Goal: Transaction & Acquisition: Subscribe to service/newsletter

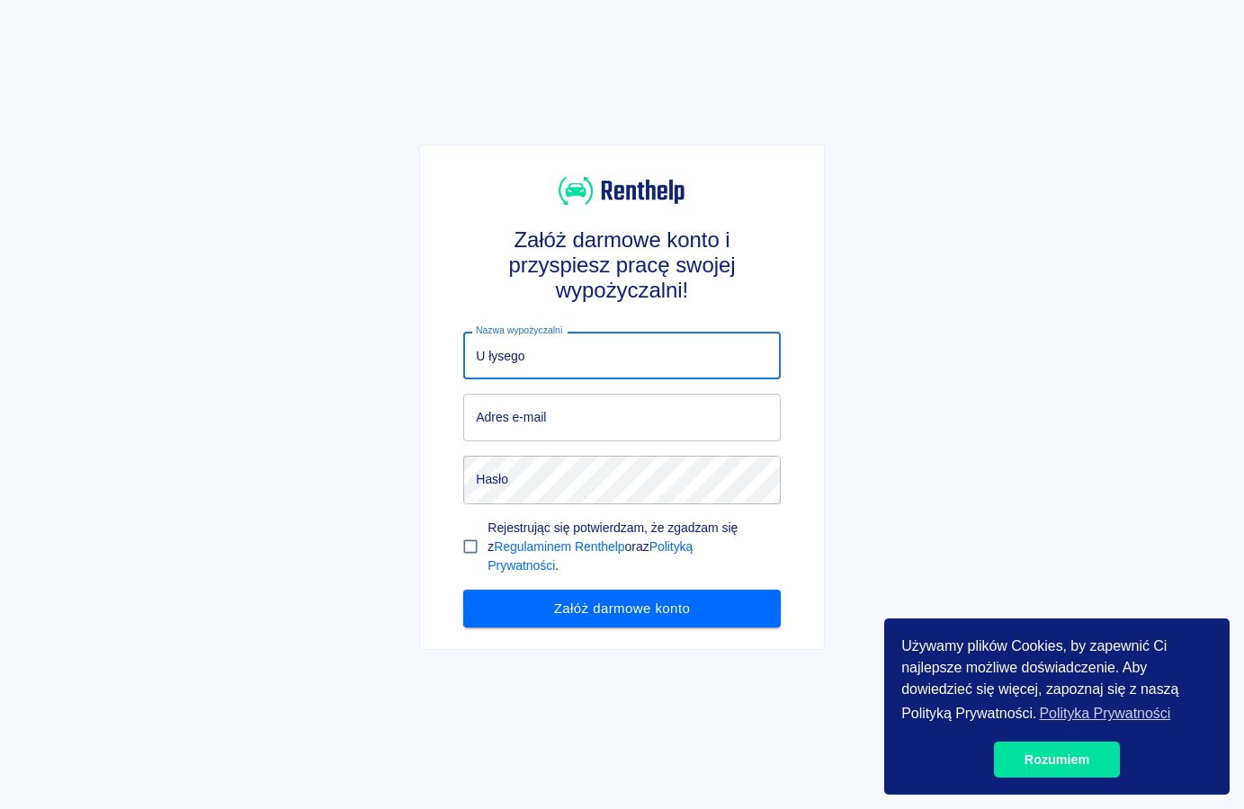
type input "U łysego"
click at [582, 421] on input "Adres e-mail" at bounding box center [621, 418] width 317 height 48
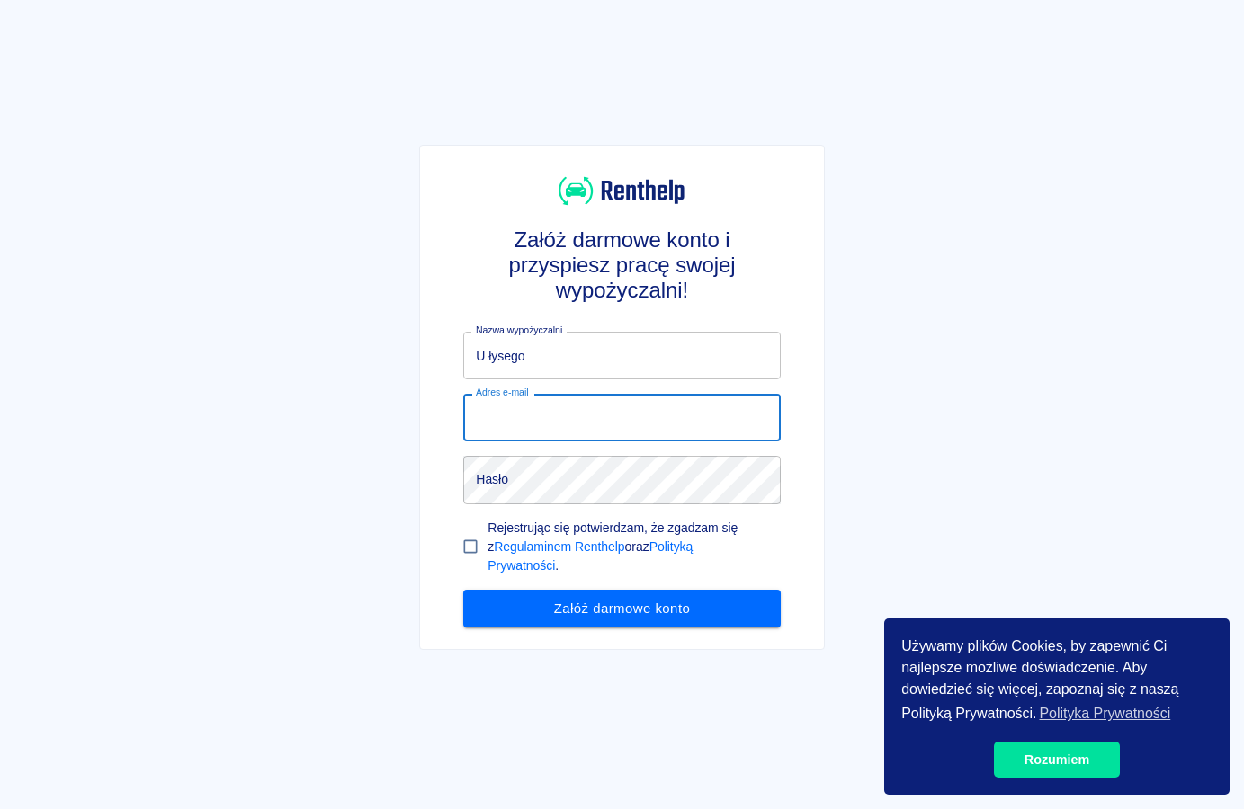
paste input "[EMAIL_ADDRESS][DOMAIN_NAME]"
type input "[EMAIL_ADDRESS][DOMAIN_NAME]"
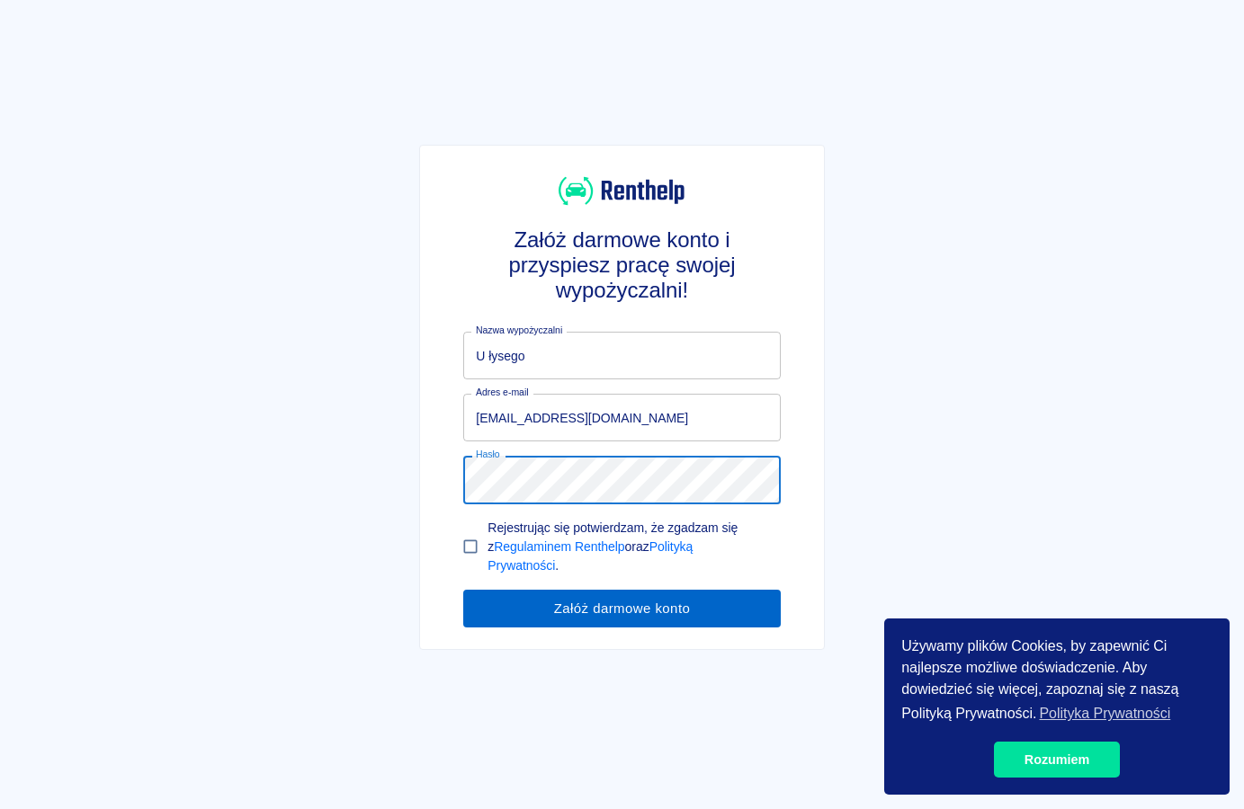
click at [565, 611] on button "Załóż darmowe konto" at bounding box center [621, 609] width 317 height 38
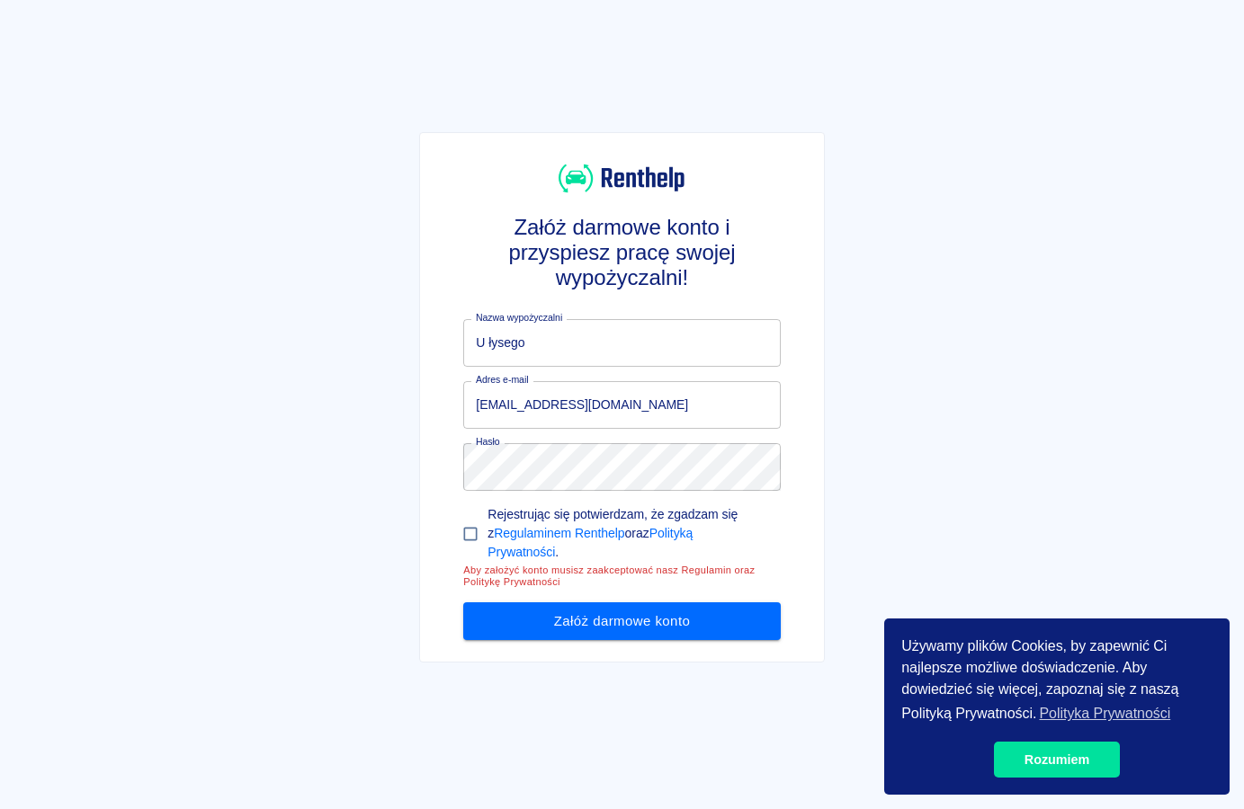
click at [472, 548] on input "Rejestrując się potwierdzam, że zgadzam się z Regulaminem Renthelp oraz Polityk…" at bounding box center [470, 534] width 34 height 34
checkbox input "true"
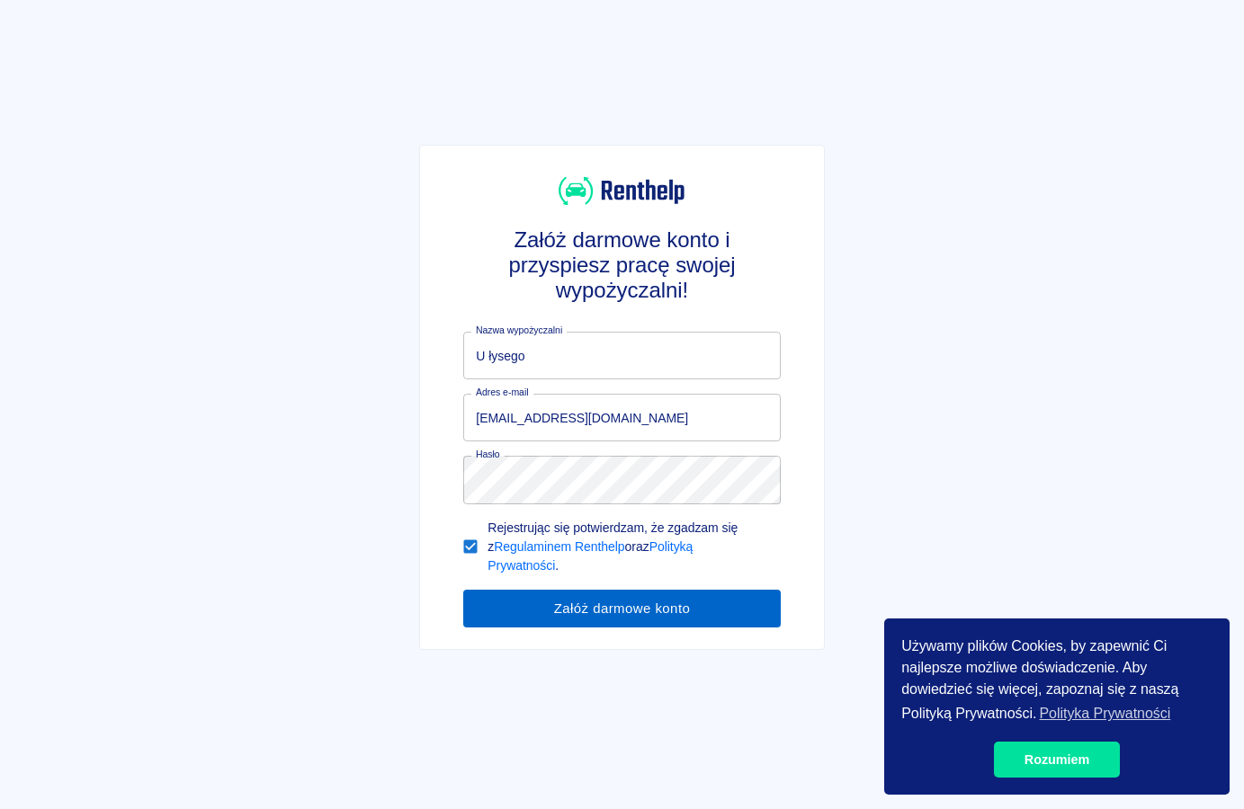
click at [525, 601] on button "Załóż darmowe konto" at bounding box center [621, 609] width 317 height 38
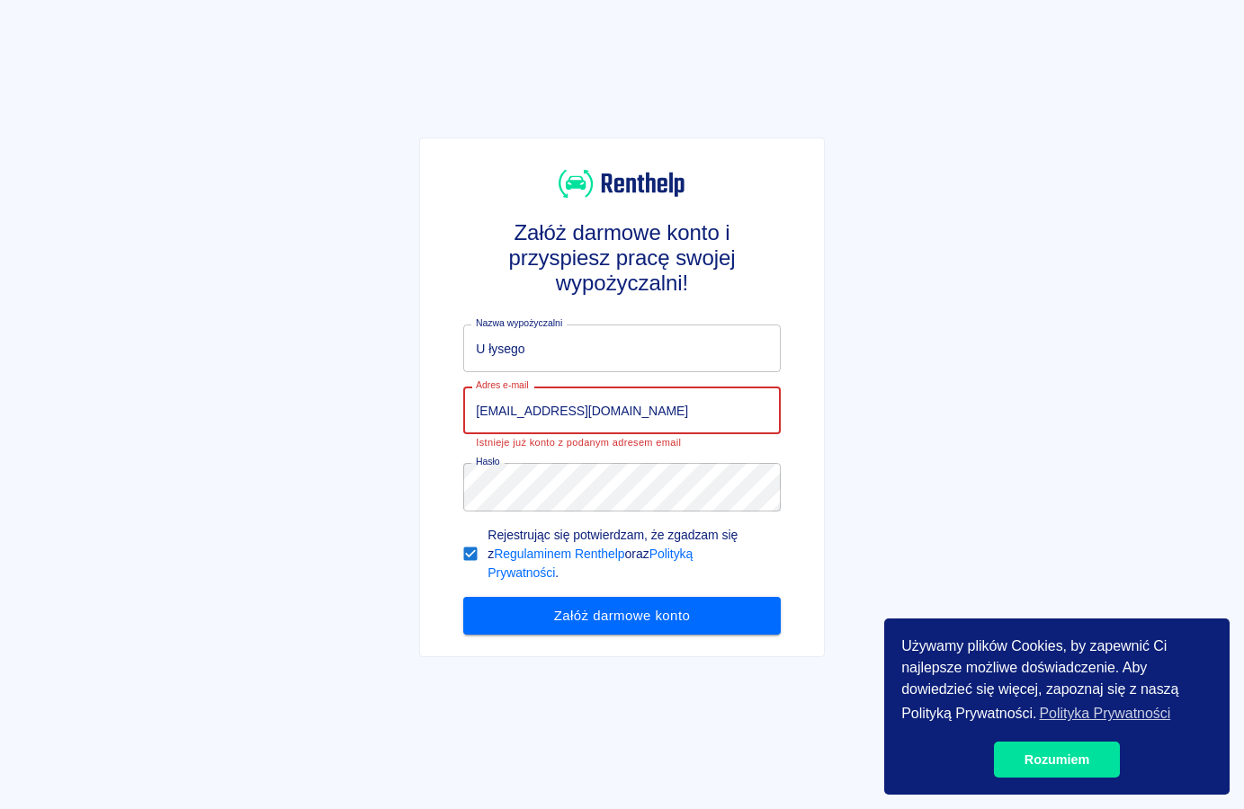
click at [671, 409] on input "[EMAIL_ADDRESS][DOMAIN_NAME]" at bounding box center [621, 411] width 317 height 48
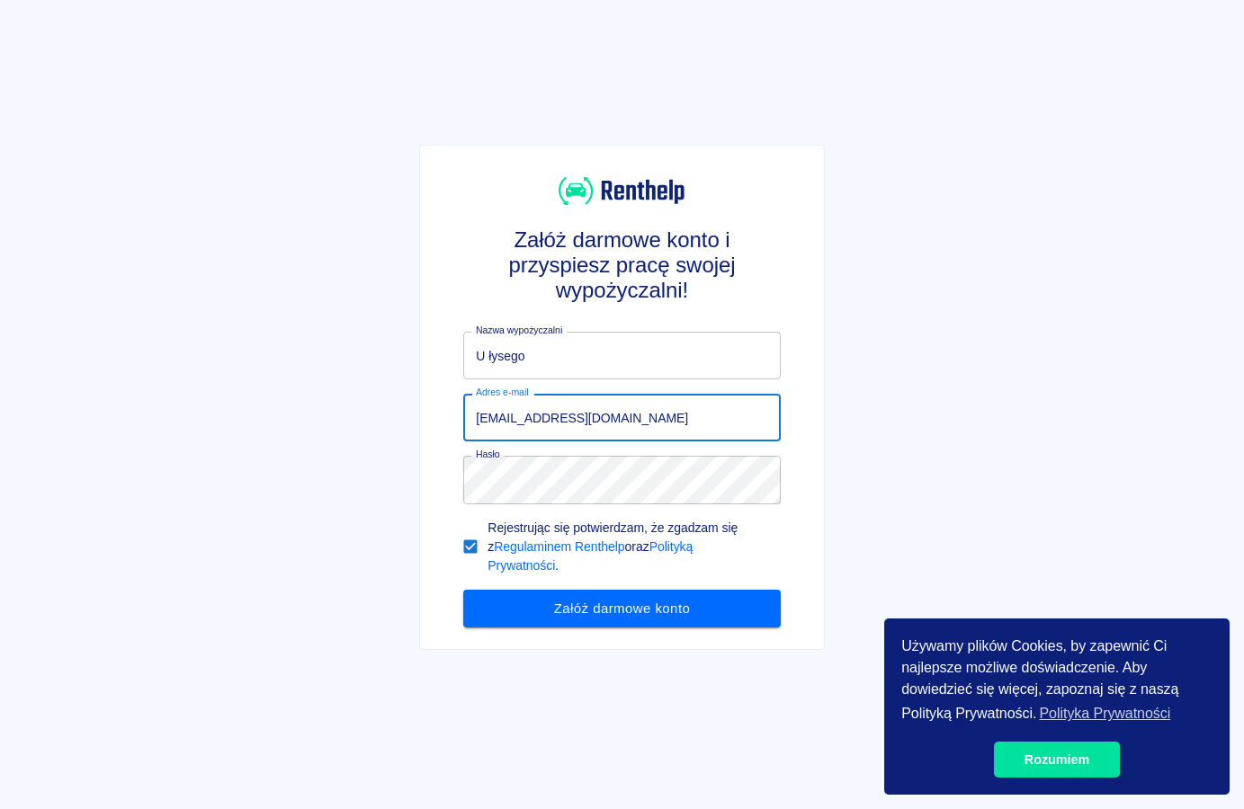
click at [624, 417] on input "[EMAIL_ADDRESS][DOMAIN_NAME]" at bounding box center [621, 418] width 317 height 48
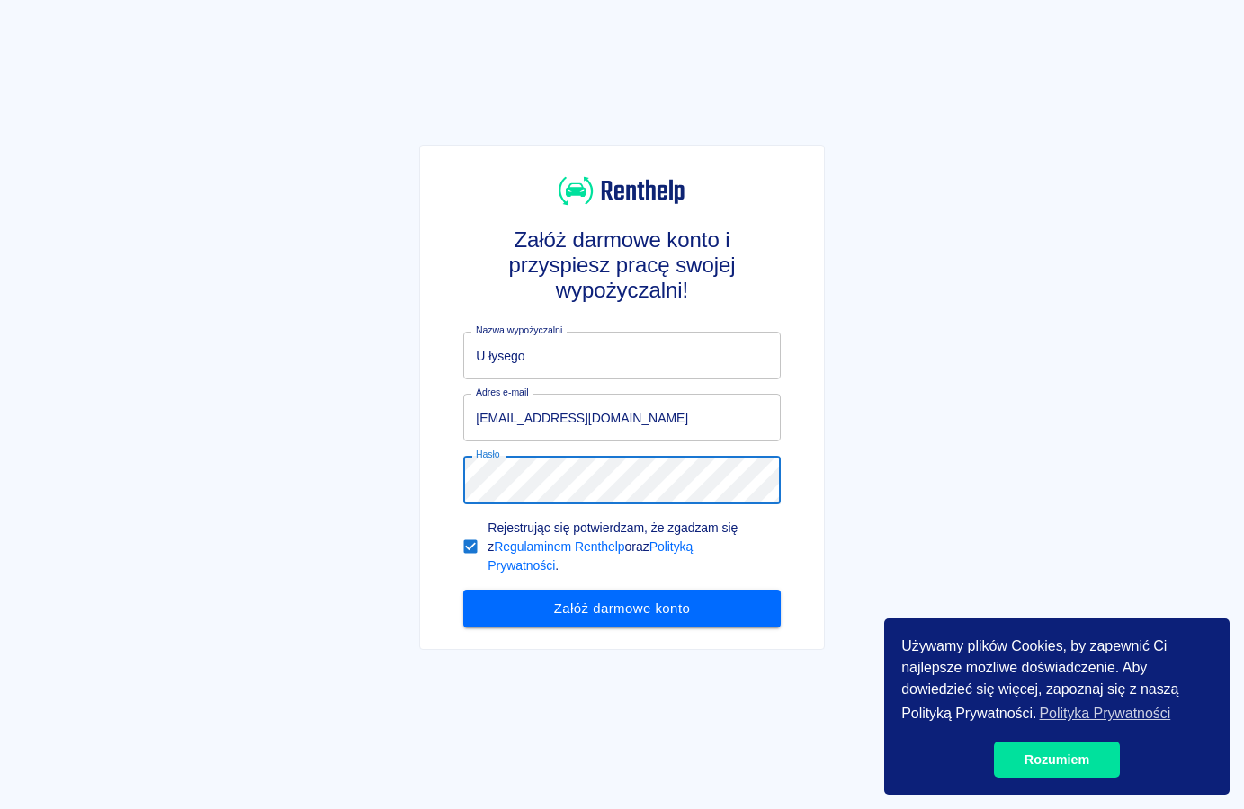
click at [599, 424] on input "[EMAIL_ADDRESS][DOMAIN_NAME]" at bounding box center [621, 418] width 317 height 48
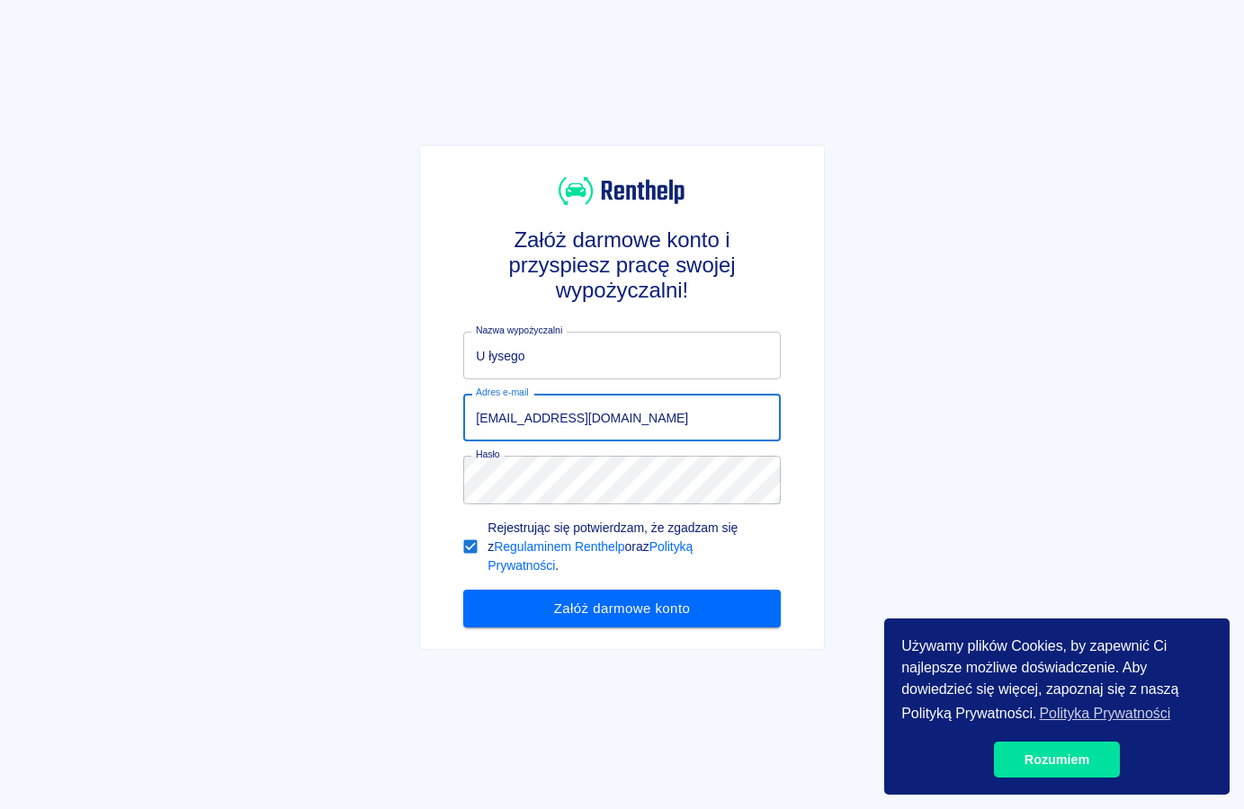
paste input "elrena.padilla@horizonspost"
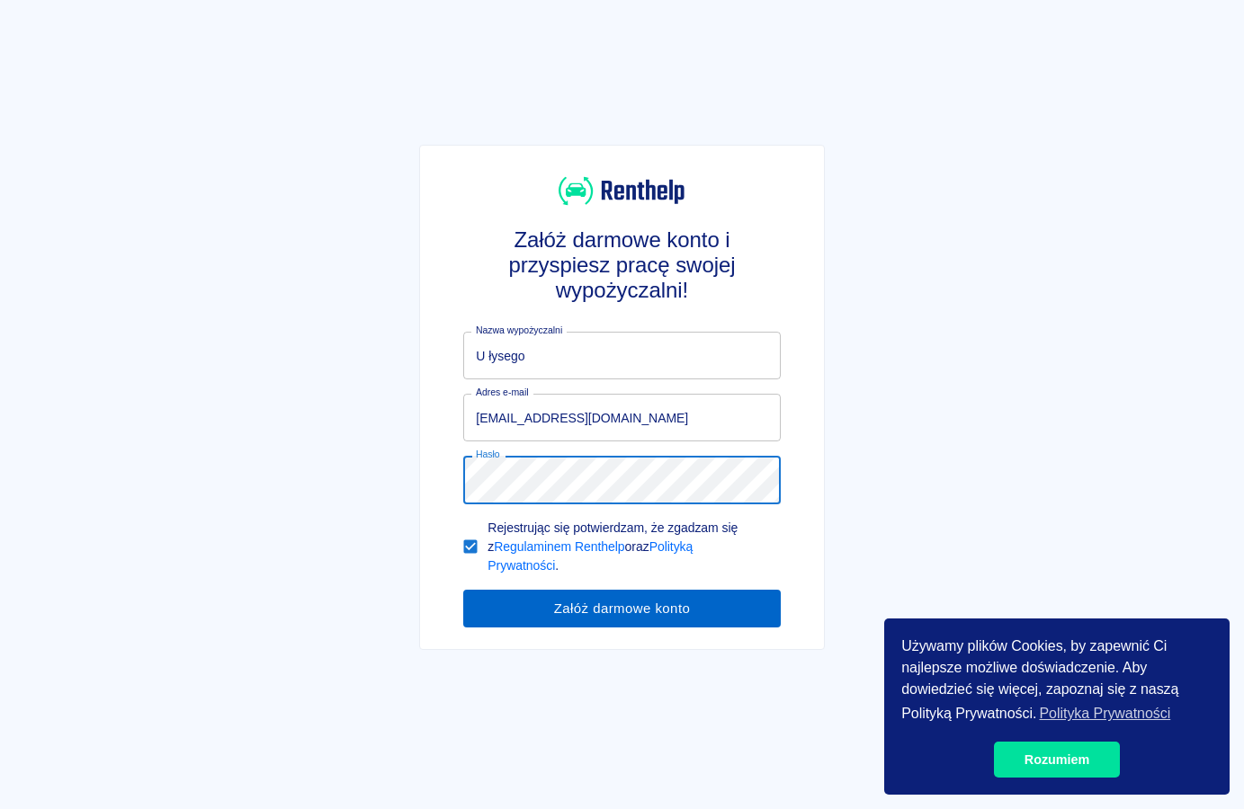
click at [633, 605] on button "Załóż darmowe konto" at bounding box center [621, 609] width 317 height 38
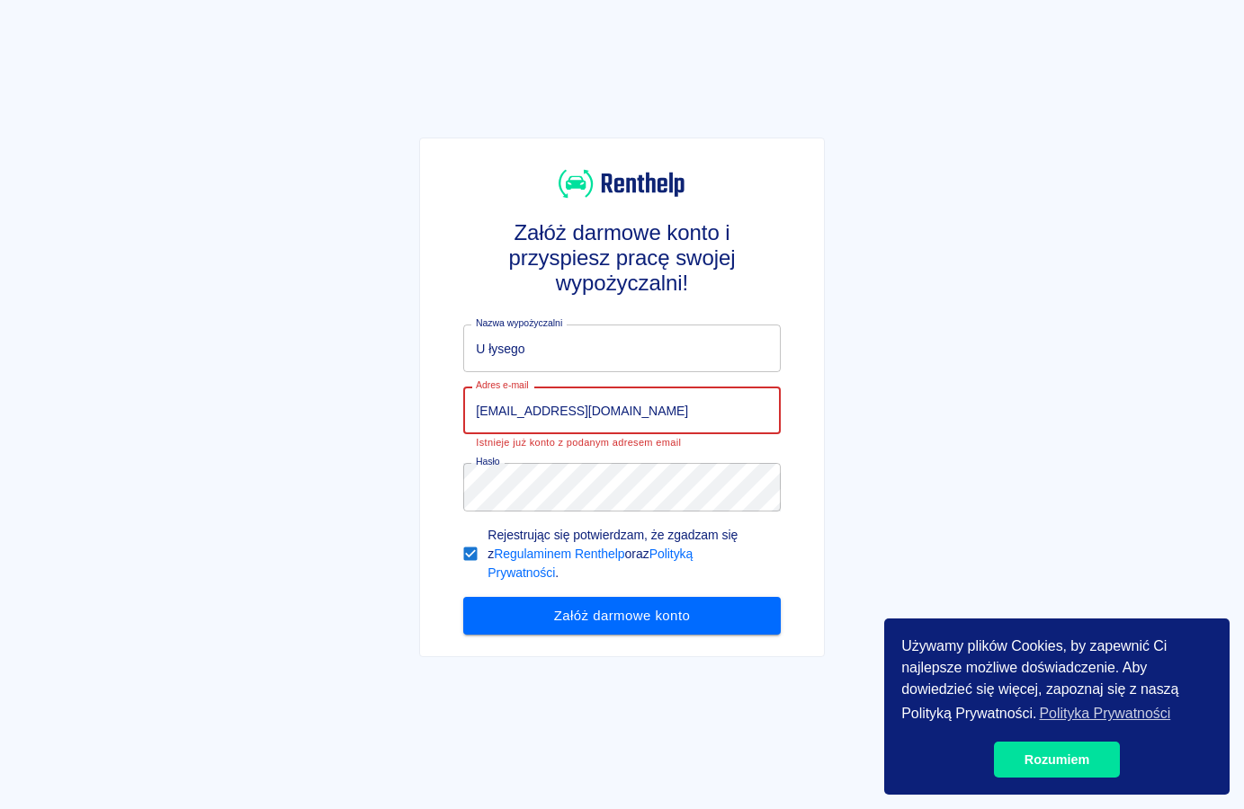
click at [629, 409] on input "[EMAIL_ADDRESS][DOMAIN_NAME]" at bounding box center [621, 411] width 317 height 48
paste input "[PERSON_NAME].eulises@malldrops"
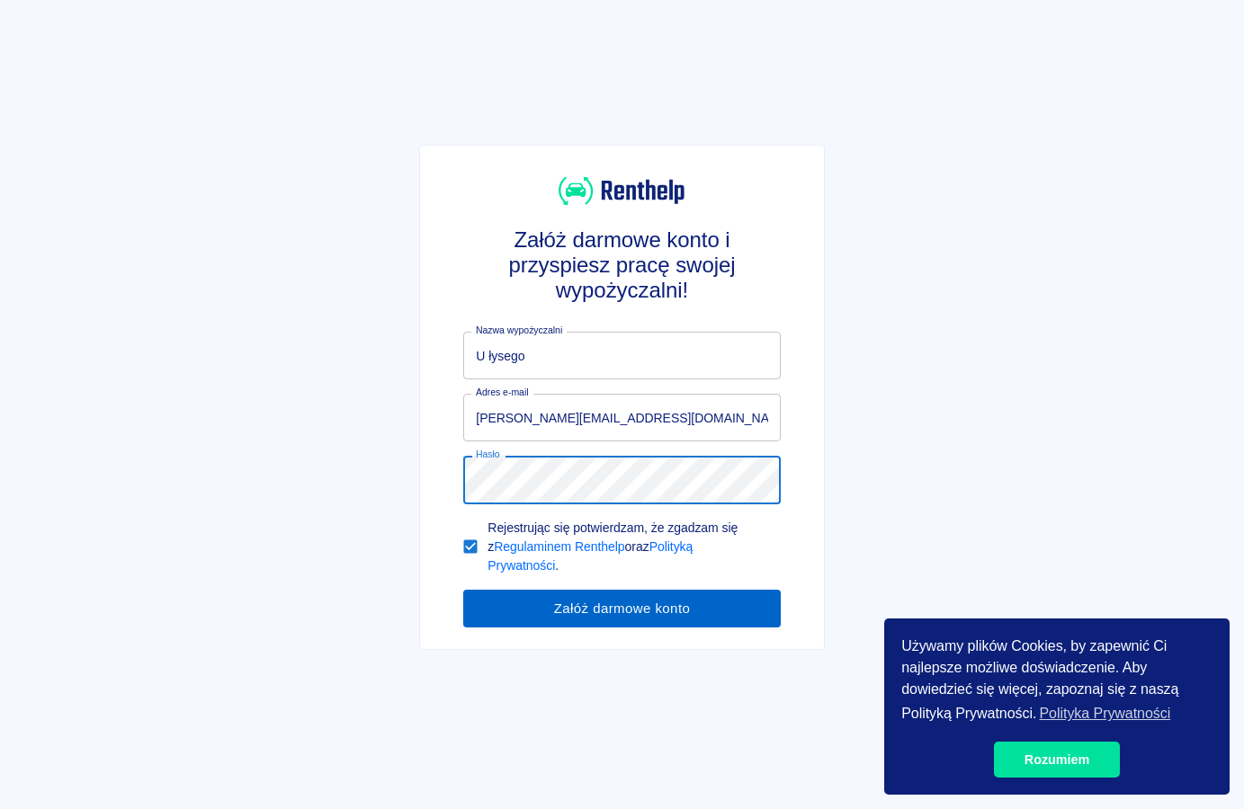
click at [656, 606] on button "Załóż darmowe konto" at bounding box center [621, 609] width 317 height 38
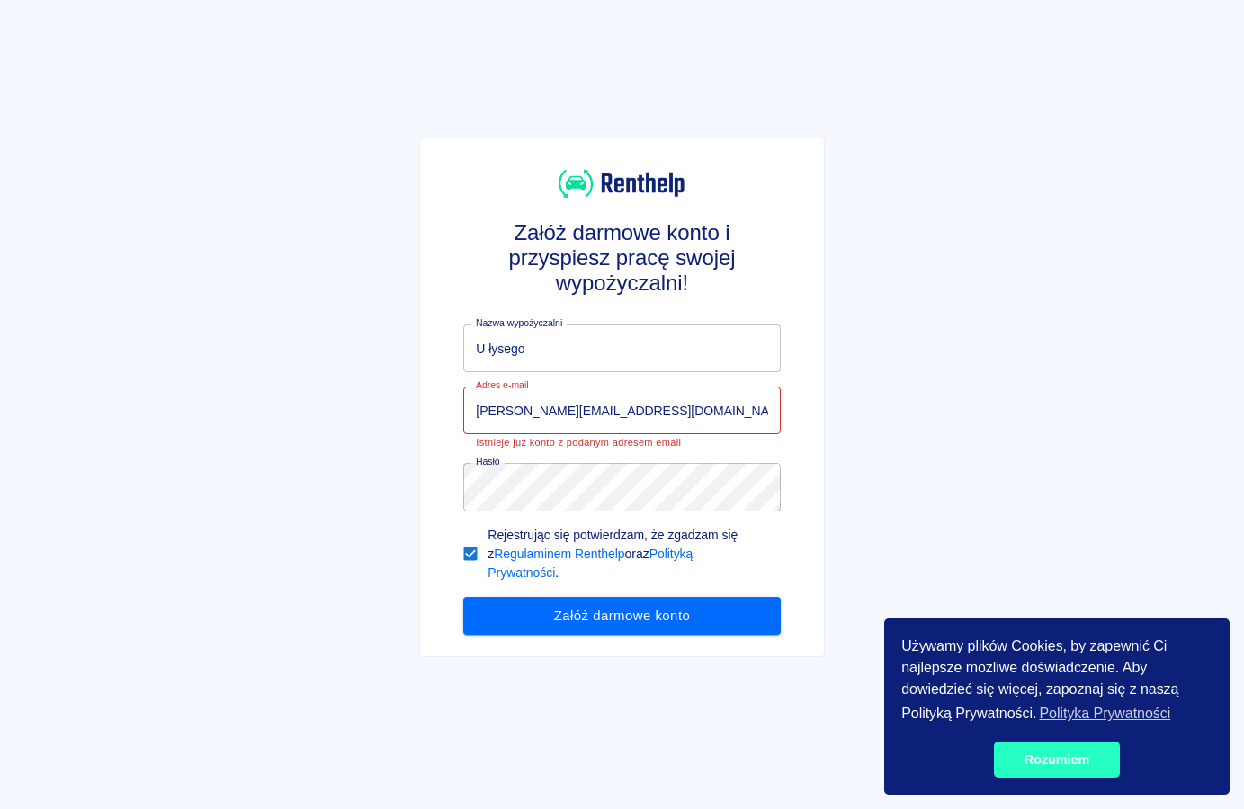
click at [1079, 765] on link "Rozumiem" at bounding box center [1057, 760] width 126 height 36
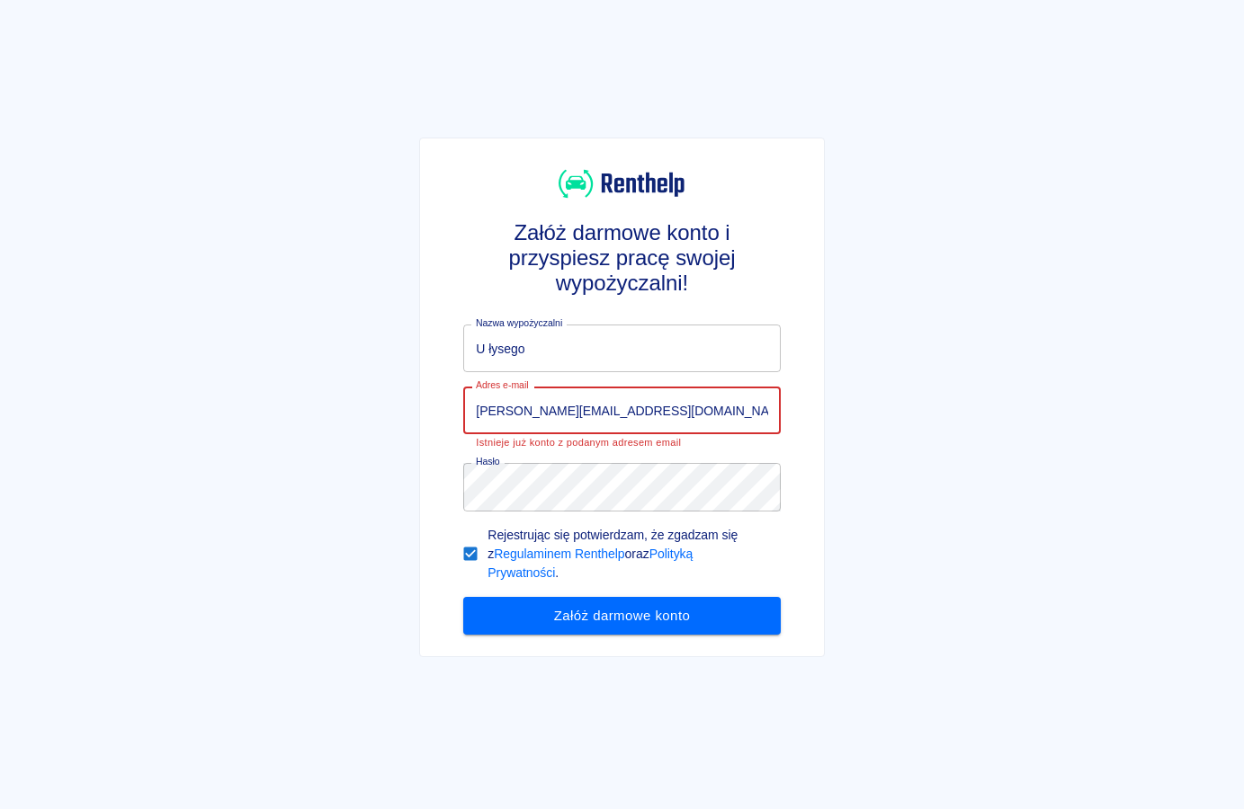
drag, startPoint x: 676, startPoint y: 417, endPoint x: 573, endPoint y: 413, distance: 103.5
click at [573, 413] on input "[PERSON_NAME][EMAIL_ADDRESS][DOMAIN_NAME]" at bounding box center [621, 411] width 317 height 48
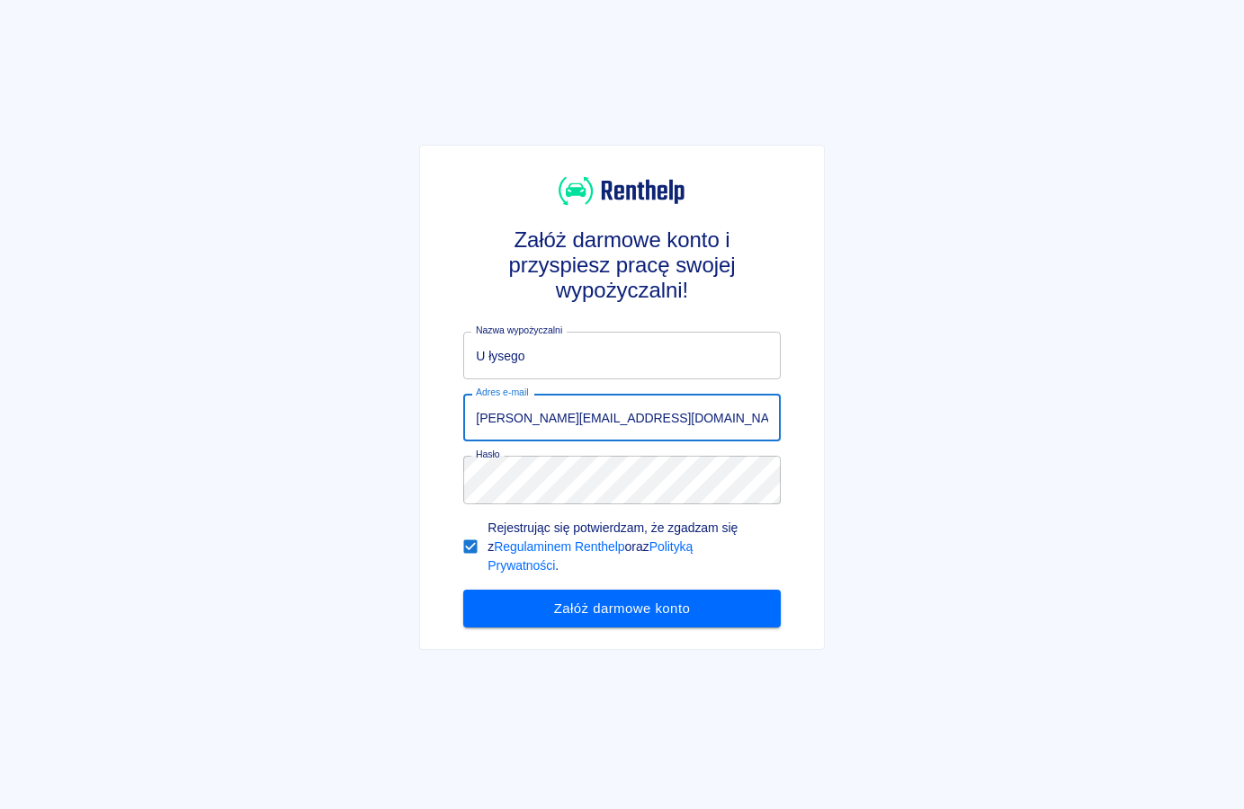
type input "[PERSON_NAME][EMAIL_ADDRESS][DOMAIN_NAME]"
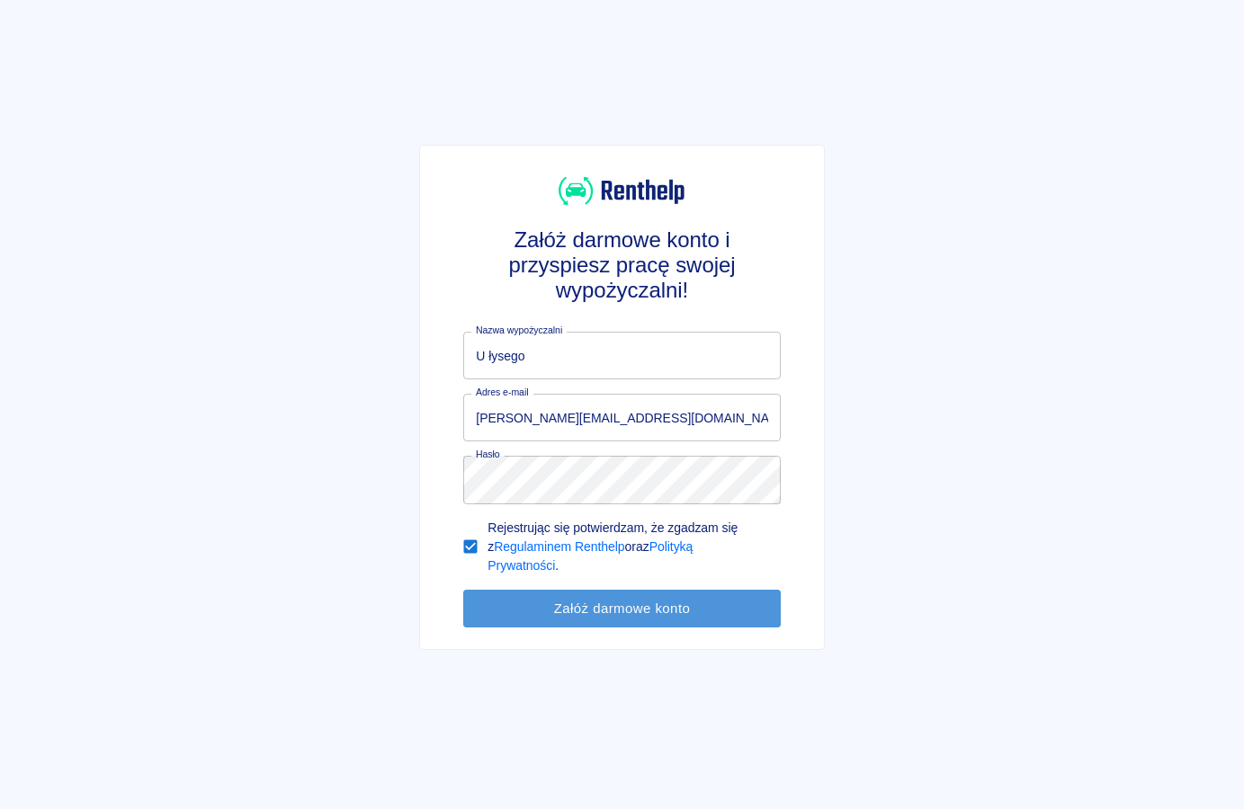
click at [639, 604] on button "Załóż darmowe konto" at bounding box center [621, 609] width 317 height 38
